Goal: Task Accomplishment & Management: Use online tool/utility

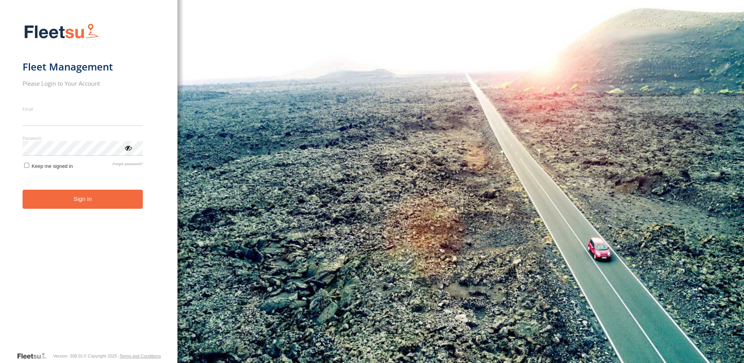
type input "**********"
click at [130, 158] on form "**********" at bounding box center [89, 185] width 133 height 332
click at [128, 148] on div "ViewPassword" at bounding box center [128, 148] width 8 height 8
click at [82, 206] on button "Sign in" at bounding box center [83, 199] width 120 height 19
click at [79, 191] on button "Sign in" at bounding box center [83, 199] width 120 height 19
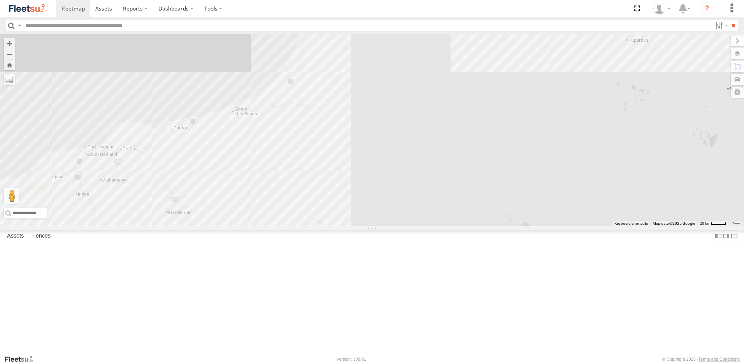
drag, startPoint x: 407, startPoint y: 93, endPoint x: 421, endPoint y: 327, distance: 234.3
click at [421, 226] on div "PM673 MV283 F0491 Cage083 F0478 TL265 MV262 TL297 Cage101 D0557 F0400 PM852 3" at bounding box center [372, 130] width 744 height 192
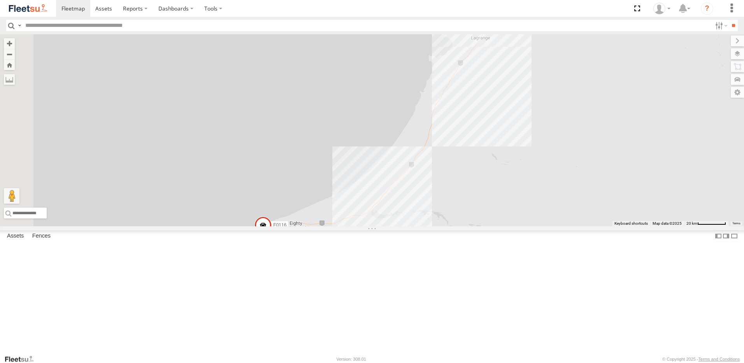
drag, startPoint x: 457, startPoint y: 165, endPoint x: 628, endPoint y: 379, distance: 274.1
click at [628, 362] on html at bounding box center [372, 181] width 744 height 363
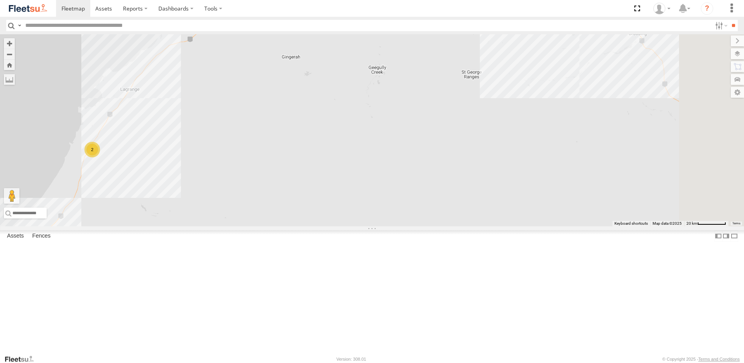
drag, startPoint x: 711, startPoint y: 250, endPoint x: 360, endPoint y: 312, distance: 356.3
click at [344, 226] on div "PM673 MV283 F0491 Cage083 F0478 TL265 MV262 TL297 Cage101 D0557 F0400 PM852 F01…" at bounding box center [372, 130] width 744 height 192
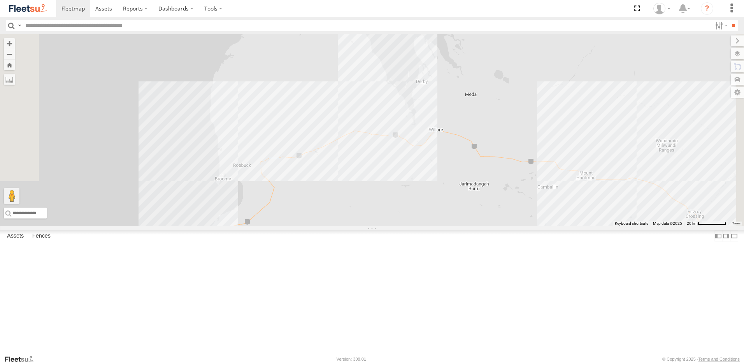
drag, startPoint x: 380, startPoint y: 189, endPoint x: 498, endPoint y: 292, distance: 156.1
click at [497, 226] on div "PM673 MV283 F0491 Cage083 F0478 TL265 MV262 TL297 Cage101 D0557 F0400 PM852 F01…" at bounding box center [372, 130] width 744 height 192
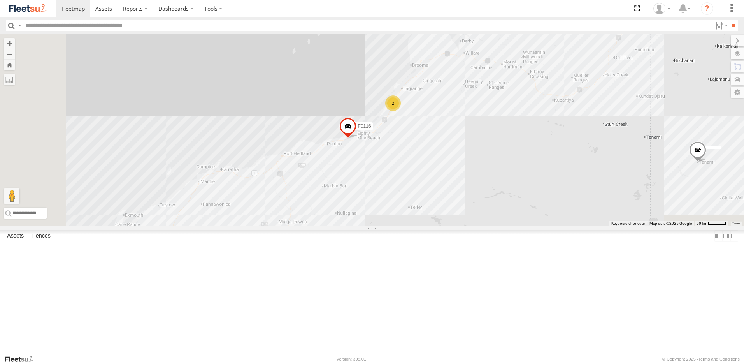
drag, startPoint x: 498, startPoint y: 308, endPoint x: 544, endPoint y: 161, distance: 154.3
click at [544, 161] on div "PM673 MV283 F0491 Cage083 F0478 TL265 MV262 TL297 Cage101 D0557 F0400 PM852 F01…" at bounding box center [372, 130] width 744 height 192
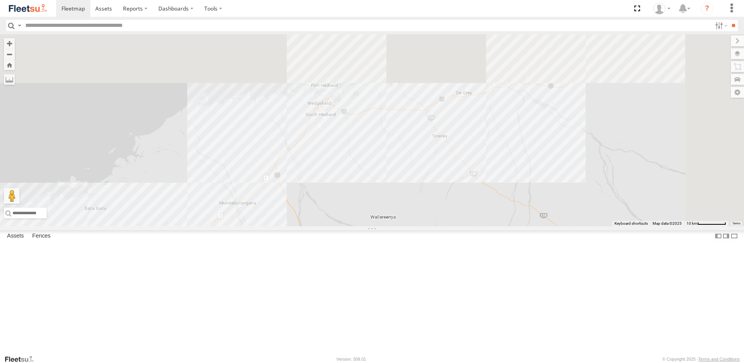
drag, startPoint x: 439, startPoint y: 170, endPoint x: 421, endPoint y: 330, distance: 160.2
click at [421, 226] on div "PM673 MV283 F0491 Cage083 F0478 TL265 MV262 TL297 Cage101 D0557 F0400 PM852 F01…" at bounding box center [372, 130] width 744 height 192
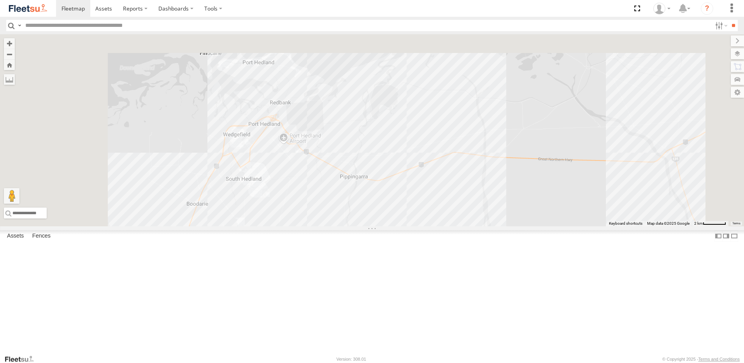
drag, startPoint x: 404, startPoint y: 211, endPoint x: 426, endPoint y: 344, distance: 134.5
click at [426, 226] on div "PM673 MV283 F0491 Cage083 F0478 TL265 MV262 TL297 Cage101 D0557 F0400 PM852 F01…" at bounding box center [372, 130] width 744 height 192
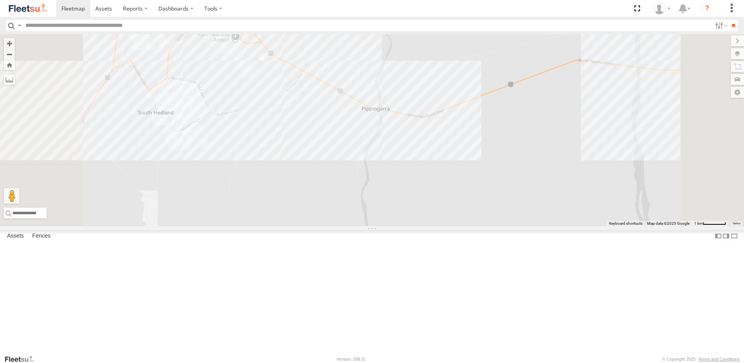
scroll to position [1401, 0]
